Goal: Find specific page/section: Find specific page/section

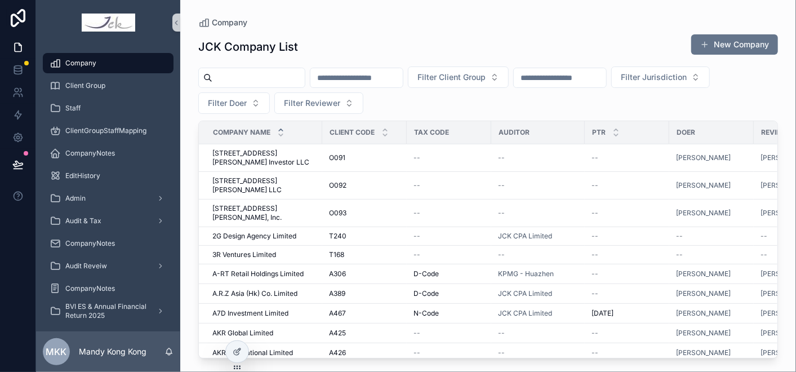
click at [272, 79] on input "scrollable content" at bounding box center [259, 78] width 92 height 16
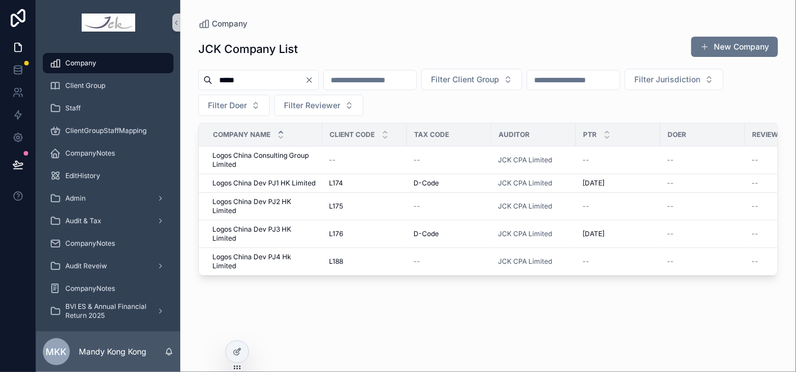
type input "*****"
click at [257, 160] on span "Logos China Consulting Group Limited" at bounding box center [264, 160] width 103 height 18
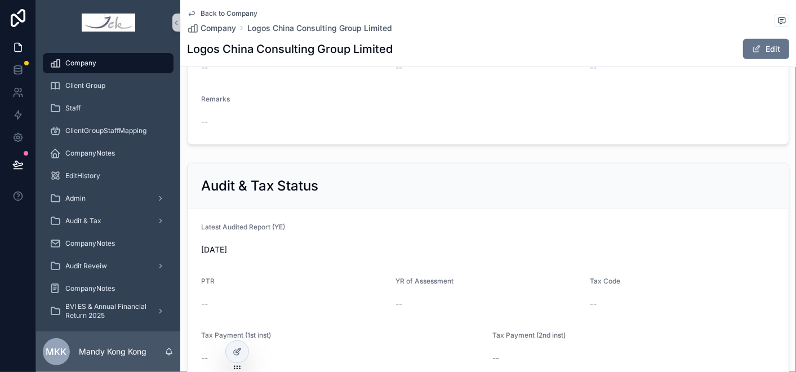
scroll to position [682, 0]
